Goal: Book appointment/travel/reservation

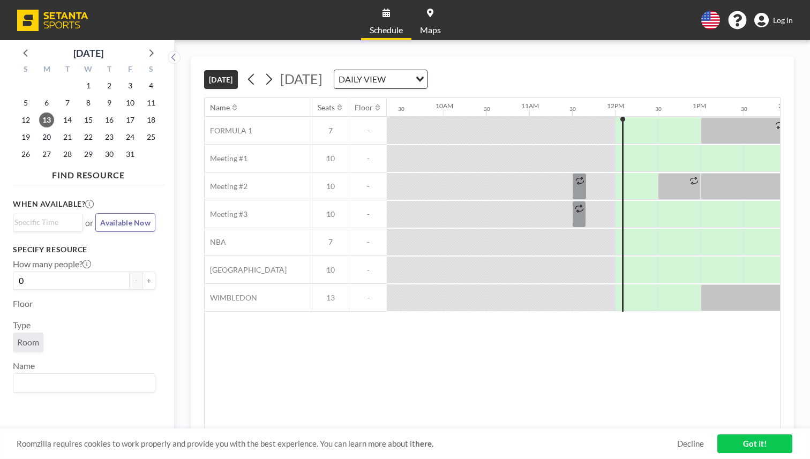
scroll to position [0, 800]
click at [280, 71] on span "[DATE]" at bounding box center [301, 79] width 42 height 16
click at [371, 70] on div "DAILY VIEW" at bounding box center [372, 78] width 76 height 16
click at [304, 57] on div "[DATE] [DATE] DAILY VIEW Loading..." at bounding box center [492, 77] width 576 height 41
click at [625, 201] on div at bounding box center [641, 214] width 32 height 27
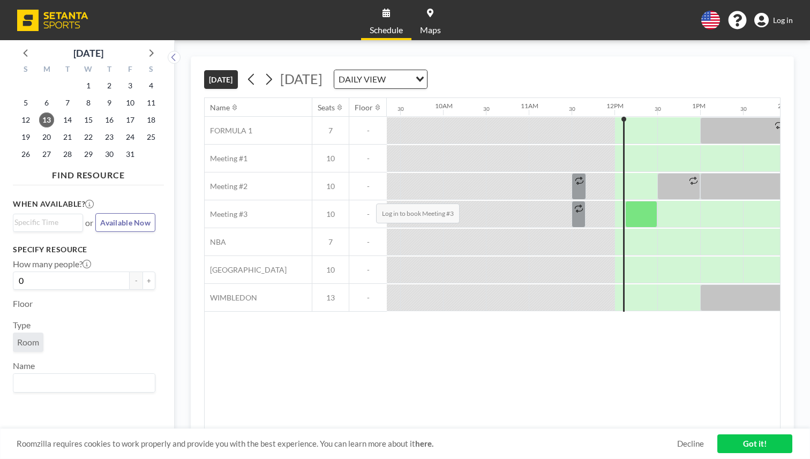
click at [625, 201] on div at bounding box center [641, 214] width 32 height 27
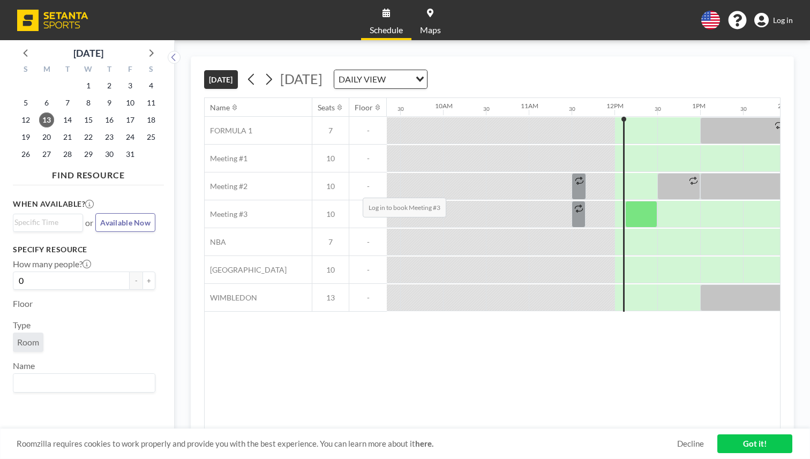
drag, startPoint x: 368, startPoint y: 171, endPoint x: 359, endPoint y: 172, distance: 9.2
click at [625, 201] on div at bounding box center [641, 214] width 32 height 27
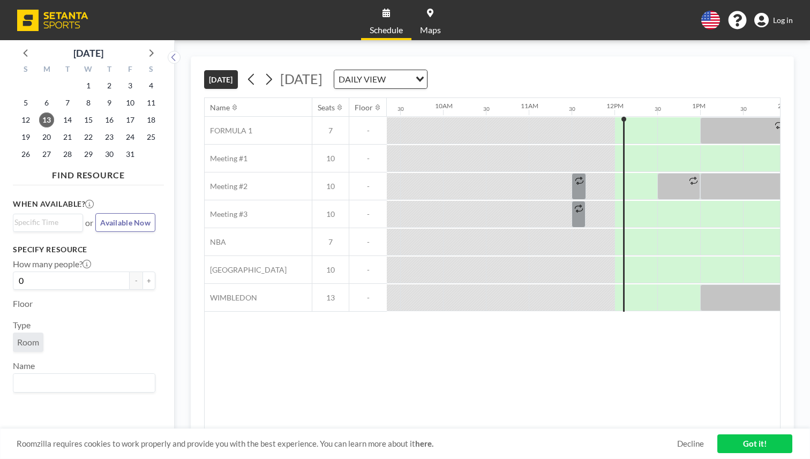
click at [735, 447] on link "Got it!" at bounding box center [754, 443] width 75 height 19
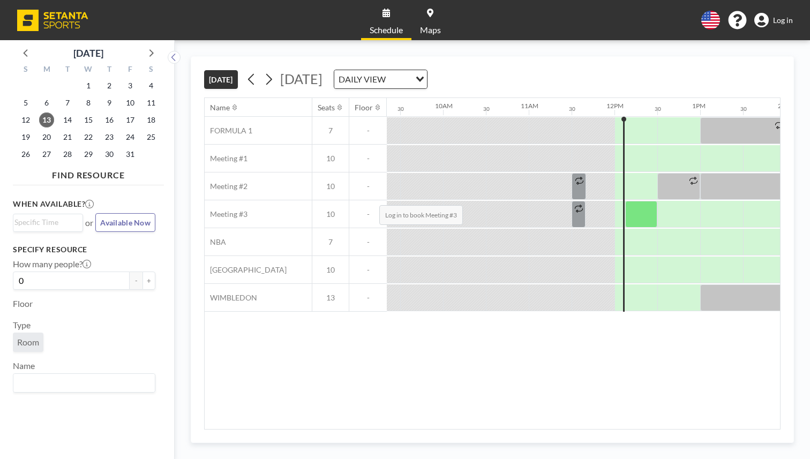
click at [625, 201] on div at bounding box center [641, 214] width 32 height 27
click at [657, 201] on div at bounding box center [678, 214] width 43 height 27
click at [625, 201] on div at bounding box center [641, 214] width 32 height 27
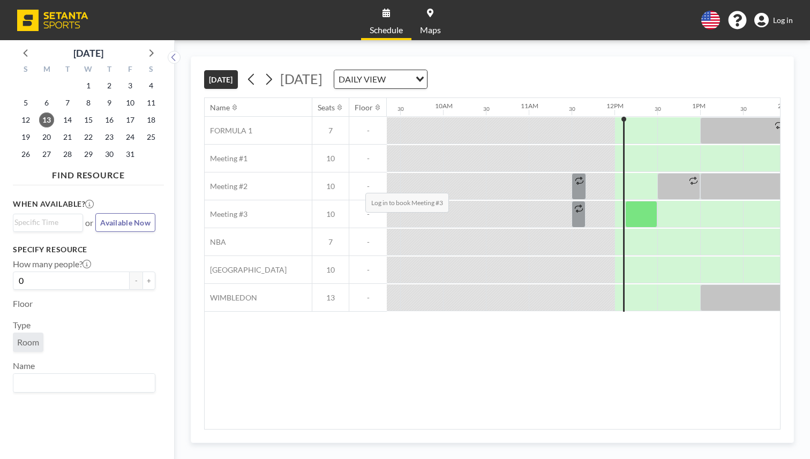
click at [625, 201] on div at bounding box center [641, 214] width 32 height 27
click at [783, 16] on span "Log in" at bounding box center [783, 21] width 20 height 10
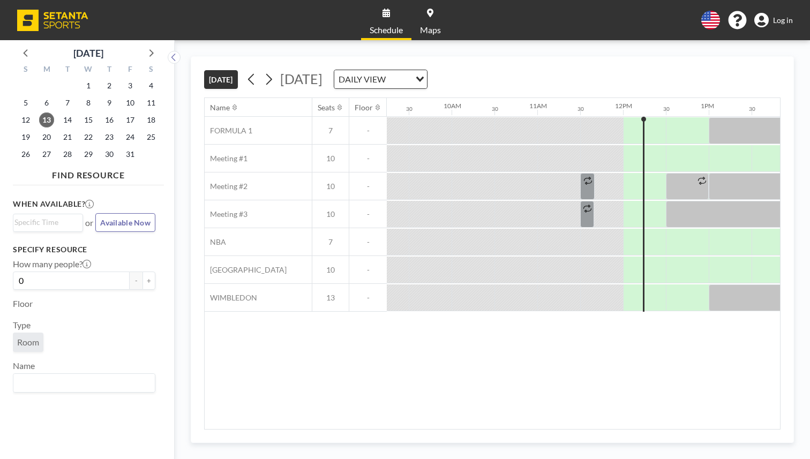
scroll to position [0, 800]
